Goal: Obtain resource: Download file/media

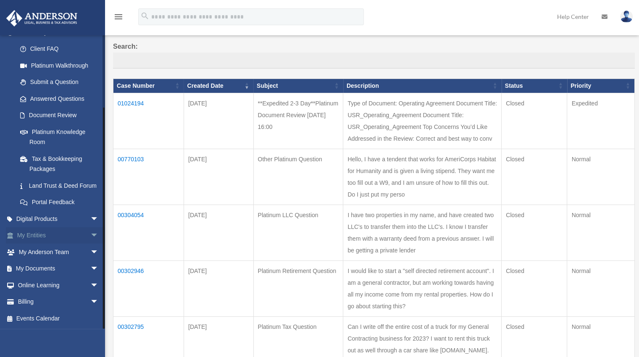
scroll to position [84, 0]
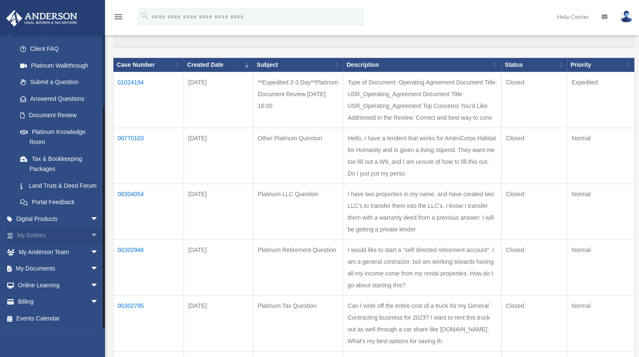
click at [34, 240] on link "My Entities arrow_drop_down" at bounding box center [58, 235] width 105 height 17
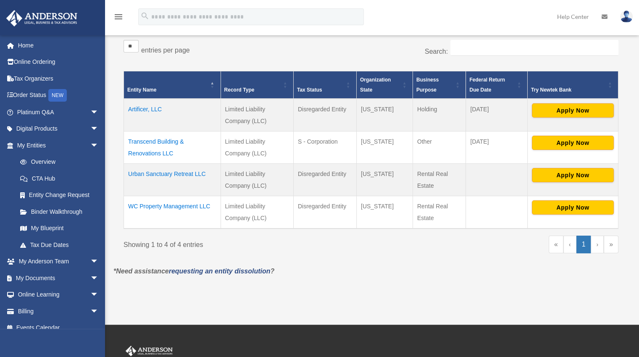
scroll to position [168, 0]
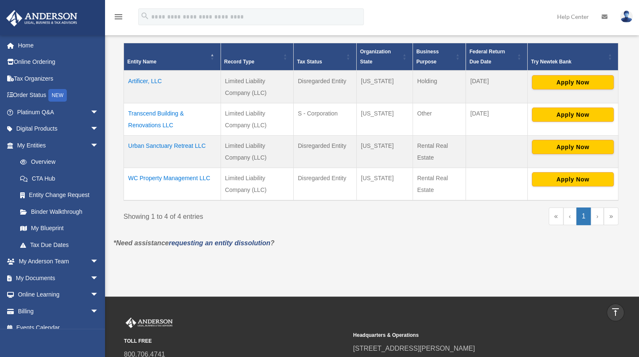
click at [177, 147] on td "Urban Sanctuary Retreat LLC" at bounding box center [172, 151] width 97 height 32
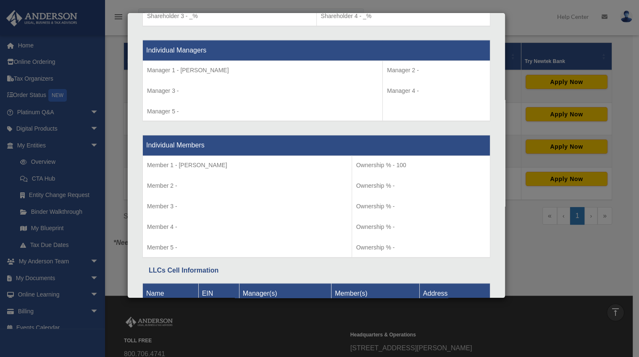
scroll to position [822, 0]
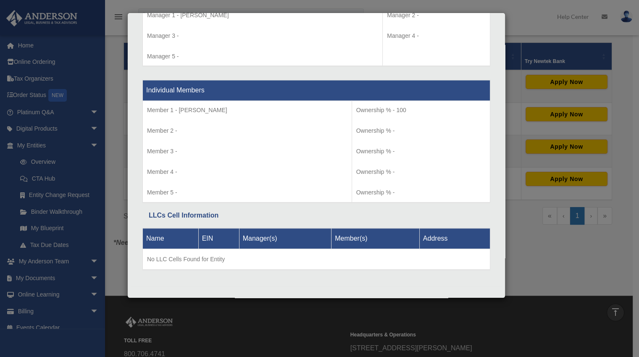
click at [553, 259] on div "Details × Articles Sent Organizational Date" at bounding box center [319, 178] width 639 height 357
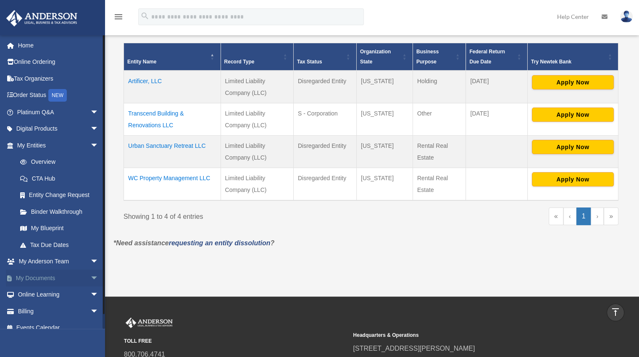
click at [35, 281] on link "My Documents arrow_drop_down" at bounding box center [58, 278] width 105 height 17
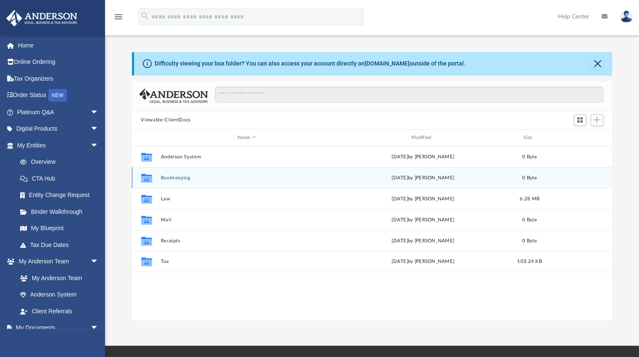
scroll to position [184, 474]
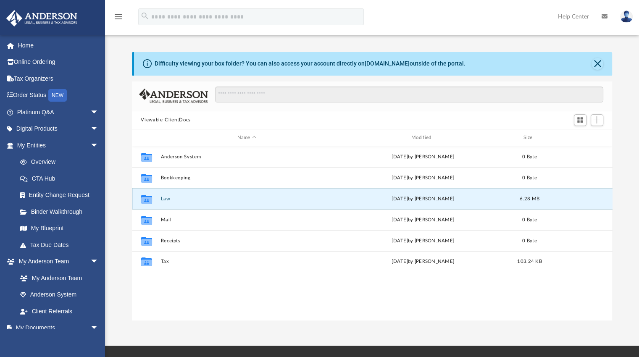
click at [164, 198] on button "Law" at bounding box center [247, 198] width 172 height 5
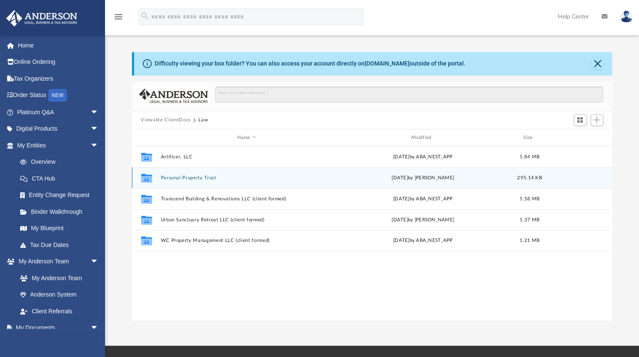
click at [177, 180] on button "Personal Property Trust" at bounding box center [247, 177] width 172 height 5
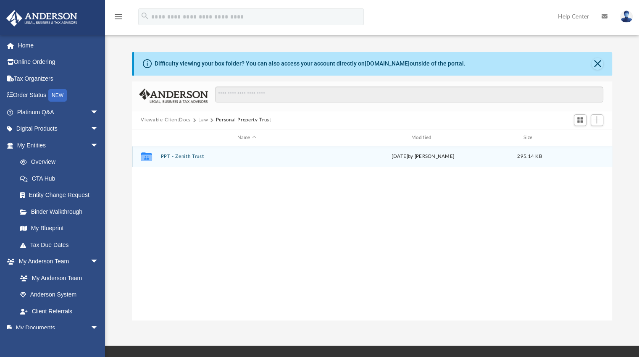
click at [186, 155] on button "PPT - Zenith Trust" at bounding box center [247, 156] width 172 height 5
click at [184, 153] on div "File Zenith Trust .pdf Thu Jun 22 2023 by Greg Coughlan 295.14 KB" at bounding box center [372, 156] width 481 height 21
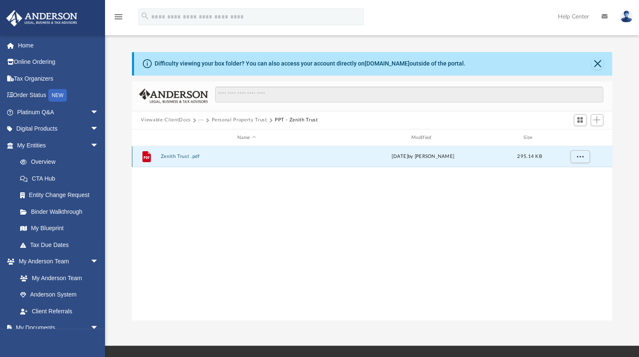
click at [183, 156] on button "Zenith Trust .pdf" at bounding box center [247, 156] width 172 height 5
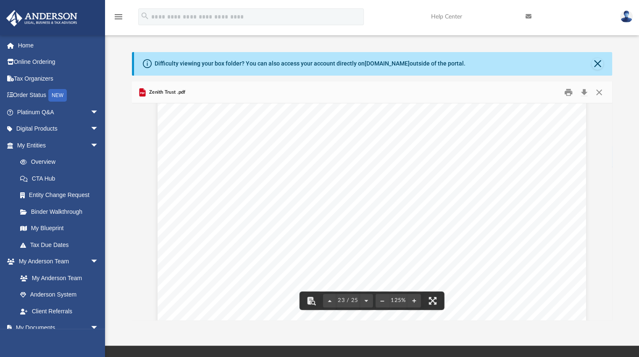
scroll to position [12579, 0]
